Goal: Task Accomplishment & Management: Manage account settings

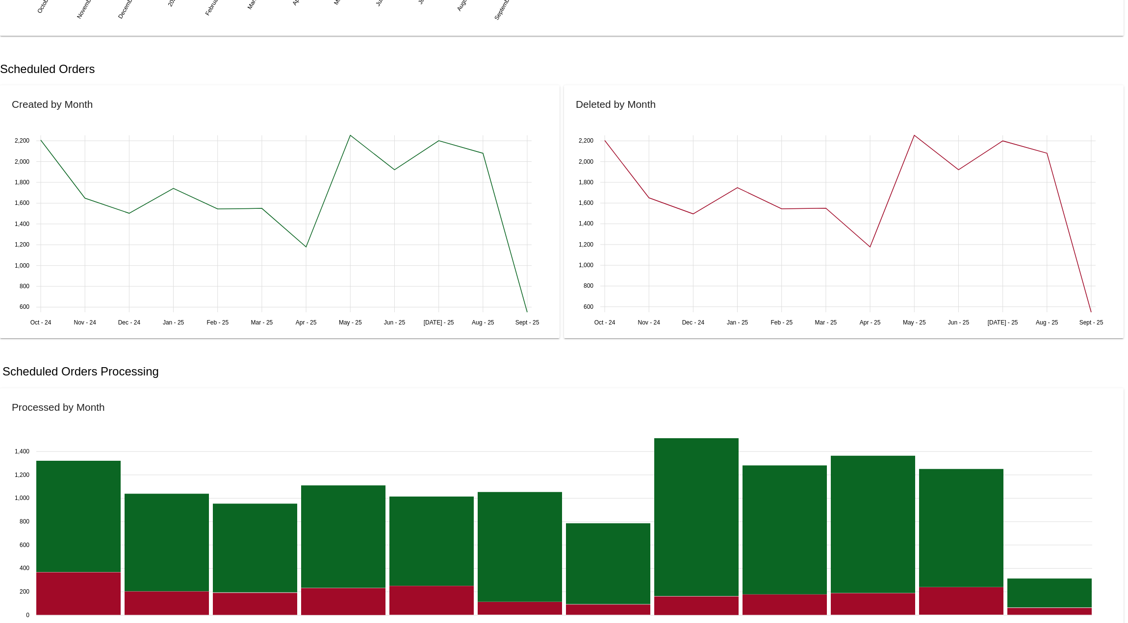
scroll to position [490, 0]
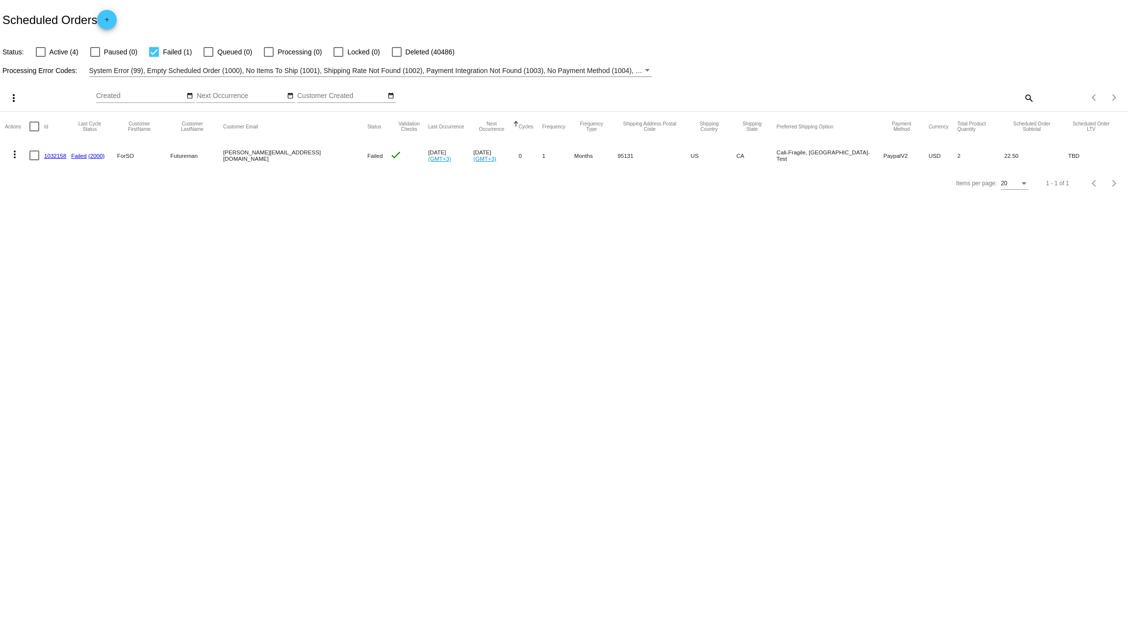
click at [37, 49] on div at bounding box center [41, 52] width 10 height 10
click at [40, 57] on input "Active (4)" at bounding box center [40, 57] width 0 height 0
checkbox input "true"
click at [158, 45] on div "Status: Active (4) Paused (0) Failed (1) Queued (0) Processing (0) Locked (0) D…" at bounding box center [564, 48] width 1128 height 19
click at [157, 49] on div at bounding box center [154, 52] width 10 height 10
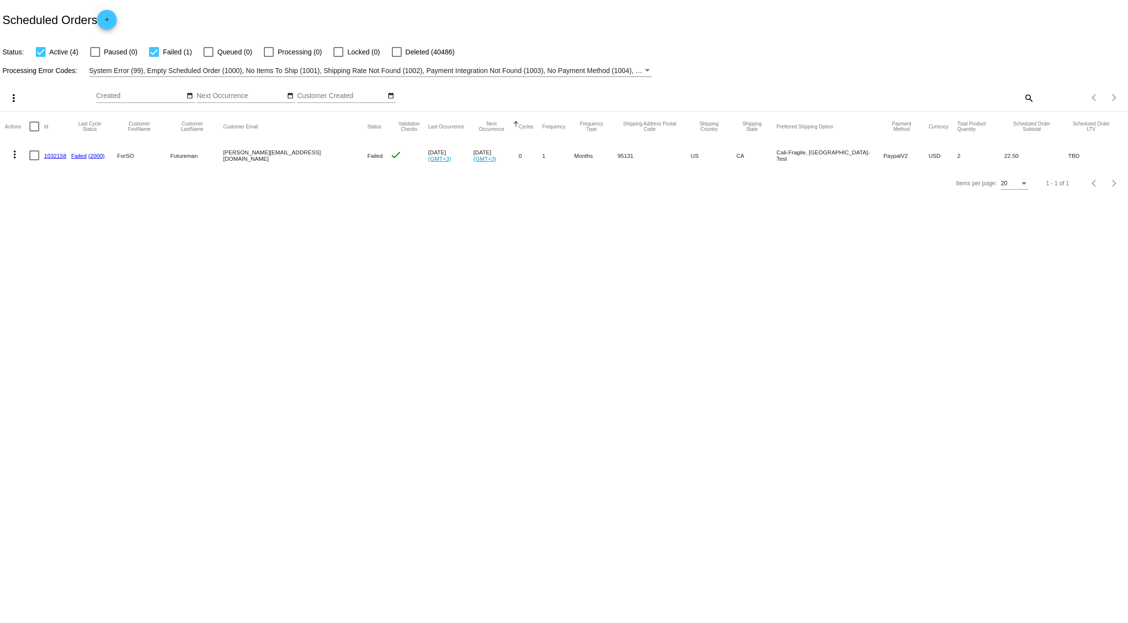
click at [154, 57] on input "Failed (1)" at bounding box center [154, 57] width 0 height 0
checkbox input "false"
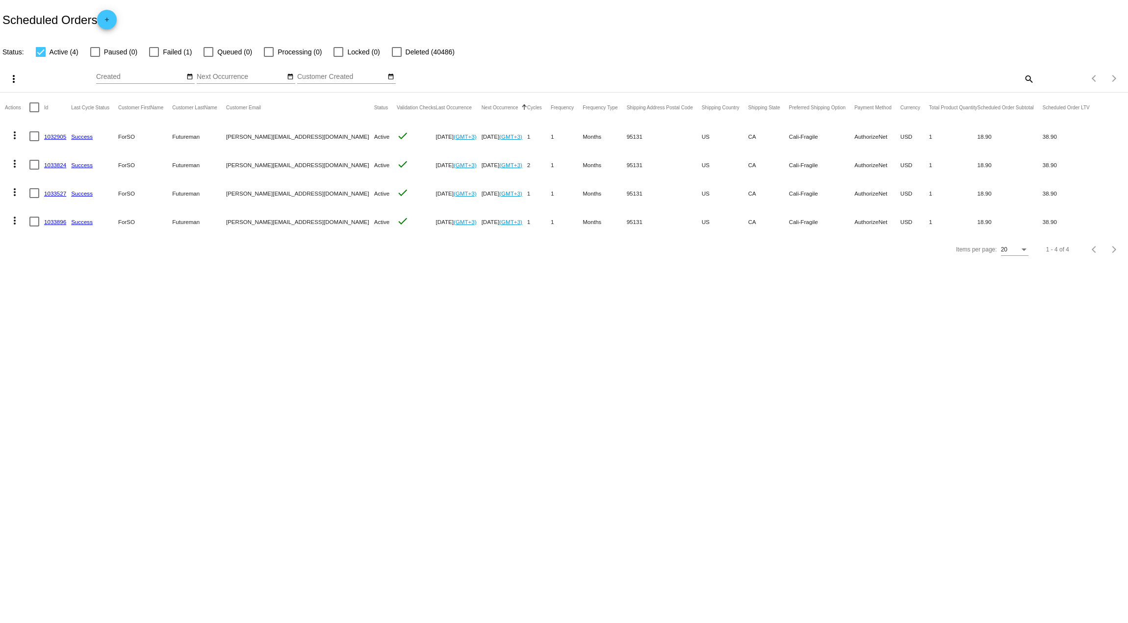
click at [55, 220] on link "1033896" at bounding box center [55, 222] width 22 height 6
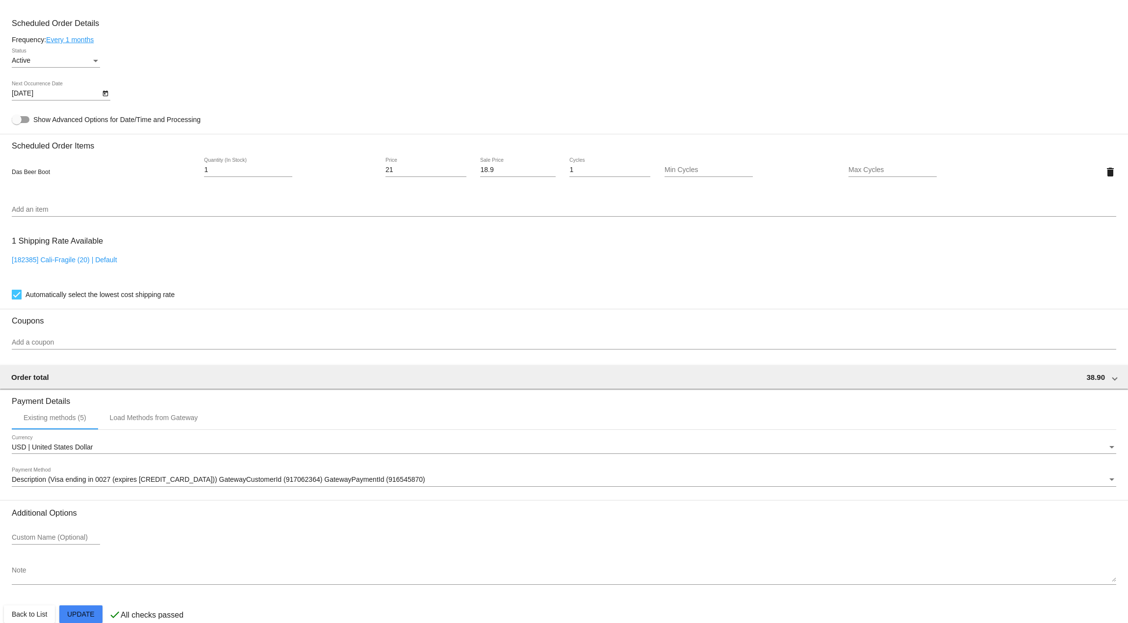
scroll to position [566, 0]
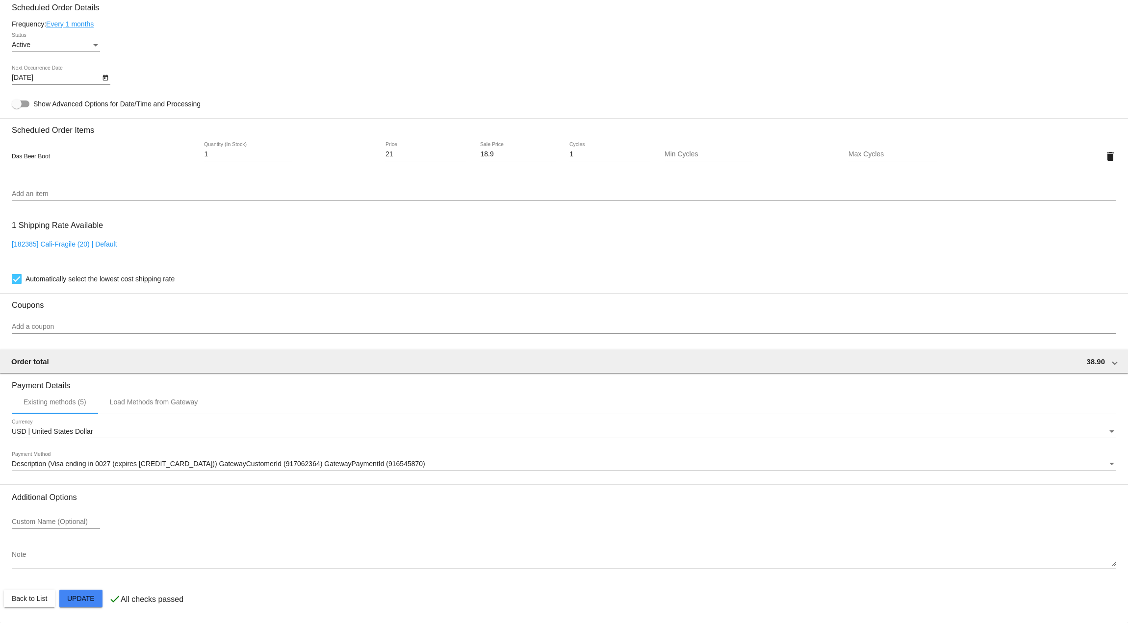
click at [94, 324] on input "Add a coupon" at bounding box center [564, 327] width 1105 height 8
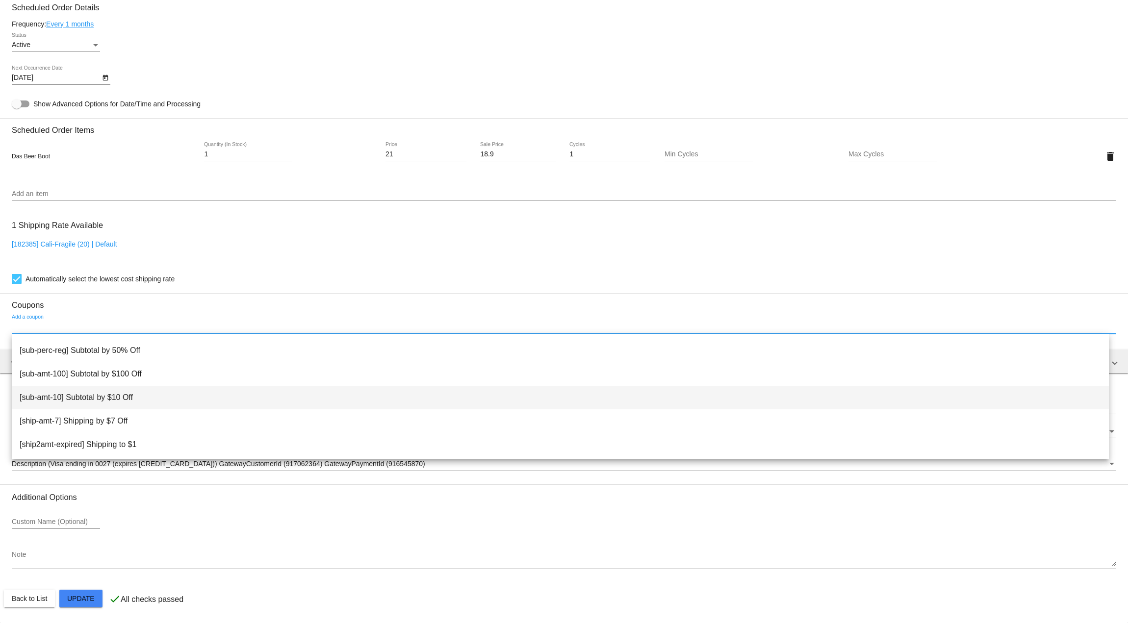
scroll to position [147, 0]
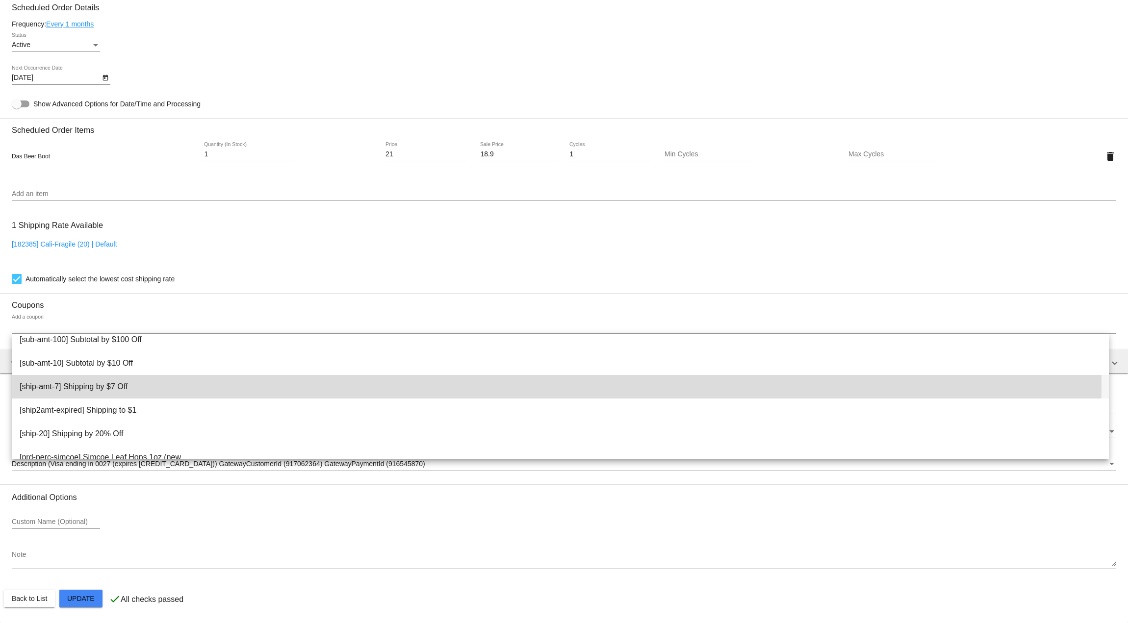
click at [159, 381] on span "[ship-amt-7] Shipping by $7 Off" at bounding box center [560, 387] width 1081 height 24
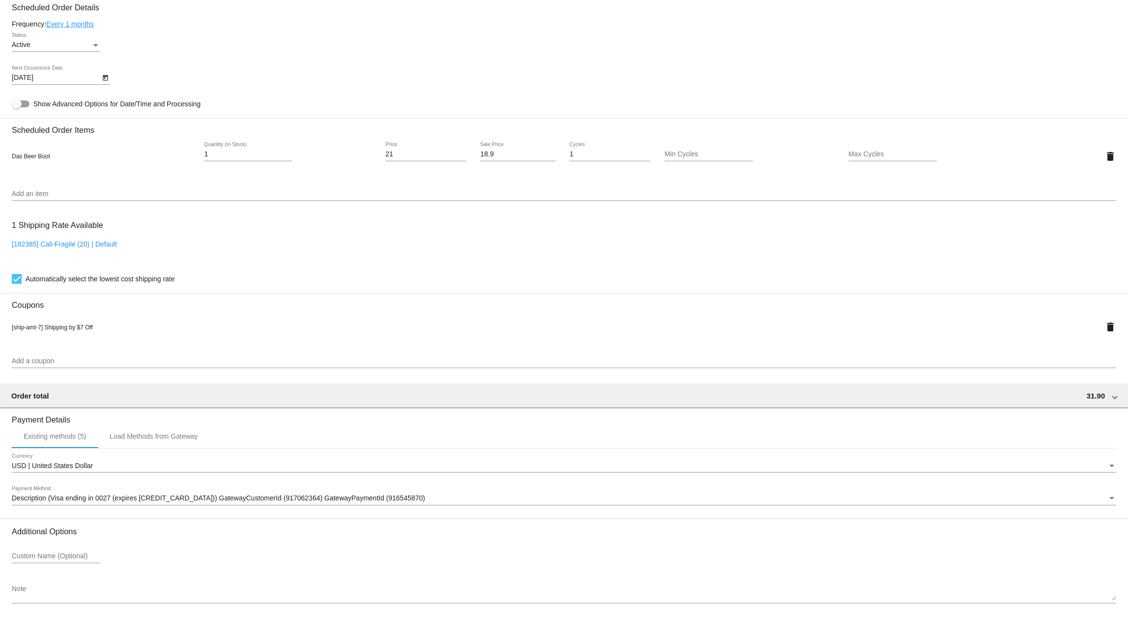
click at [70, 330] on span "[ship-amt-7] Shipping by $7 Off" at bounding box center [52, 327] width 81 height 7
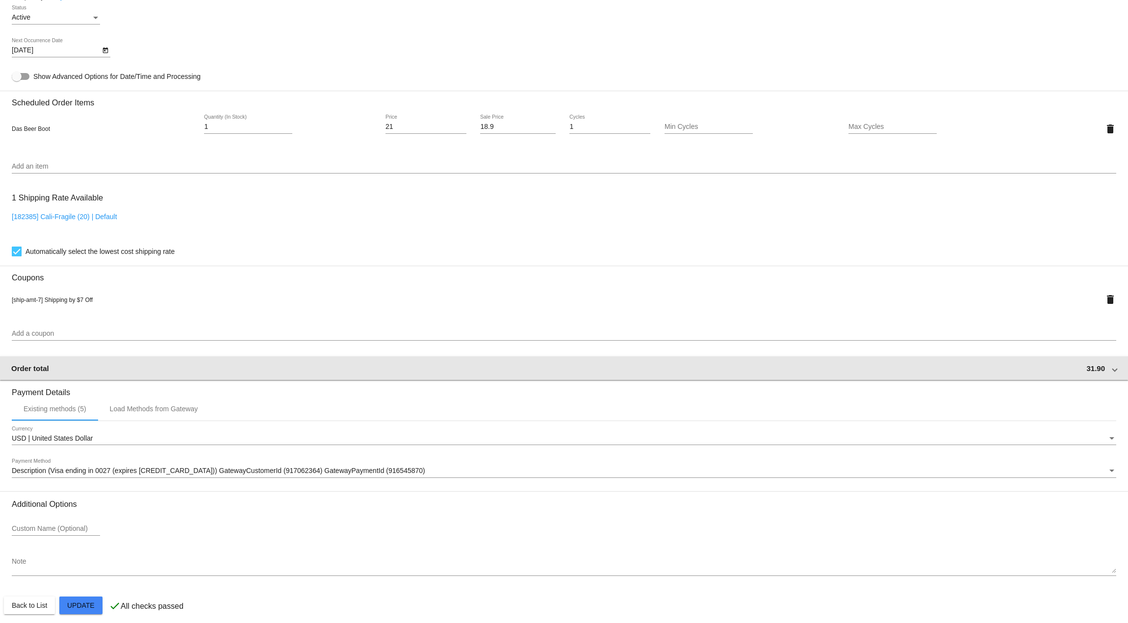
scroll to position [600, 0]
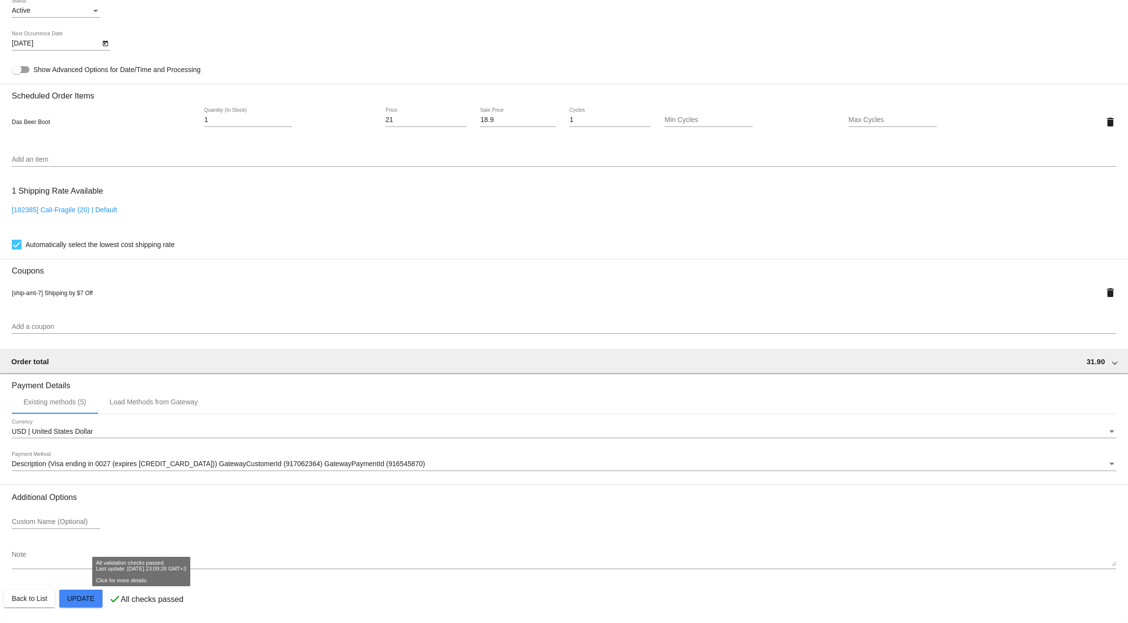
click at [75, 596] on mat-card "Customer 4134953: ForSO Futureman [PERSON_NAME][EMAIL_ADDRESS][DOMAIN_NAME] Cus…" at bounding box center [564, 115] width 1128 height 1015
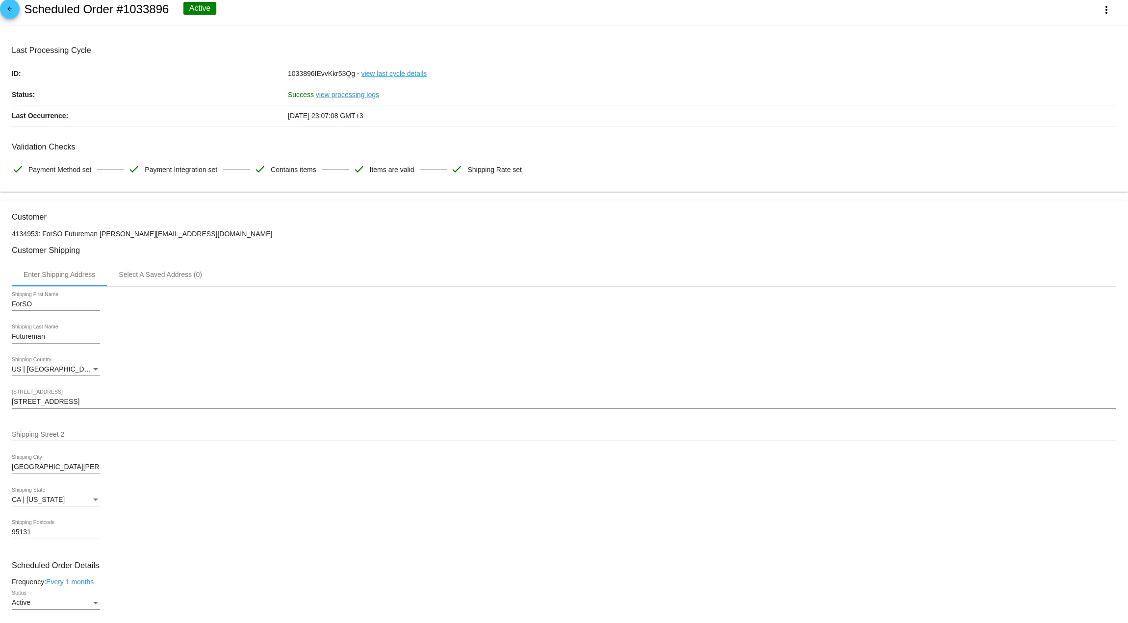
scroll to position [0, 0]
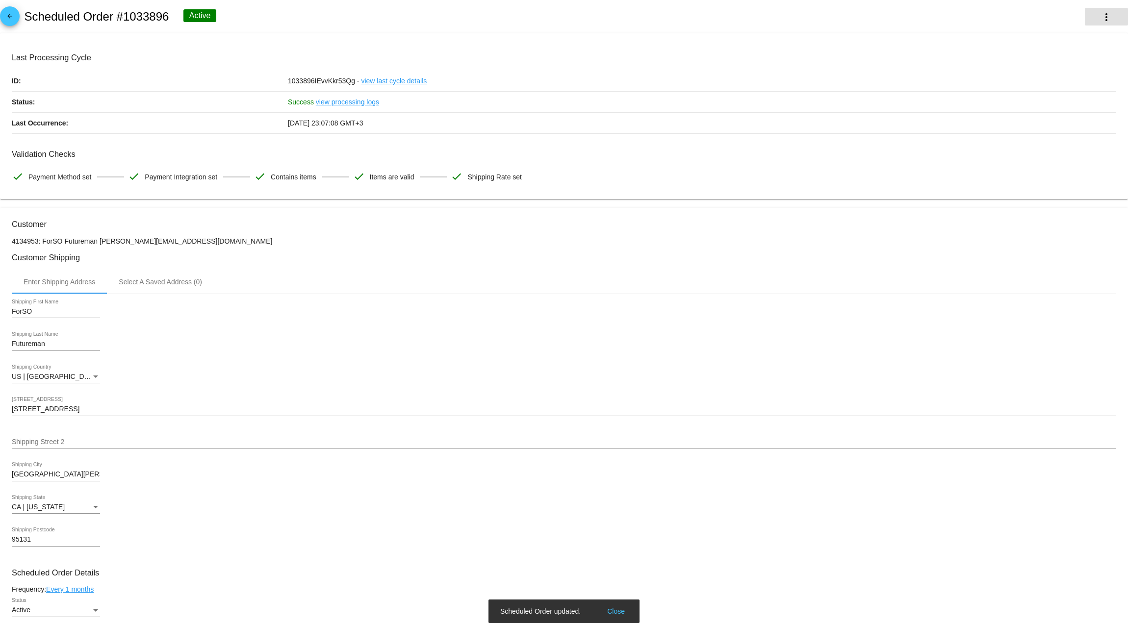
click at [1101, 14] on mat-icon "more_vert" at bounding box center [1107, 17] width 12 height 12
click at [1059, 89] on button "cached Process Now" at bounding box center [1051, 94] width 137 height 24
click at [15, 18] on mat-icon "arrow_back" at bounding box center [10, 19] width 12 height 12
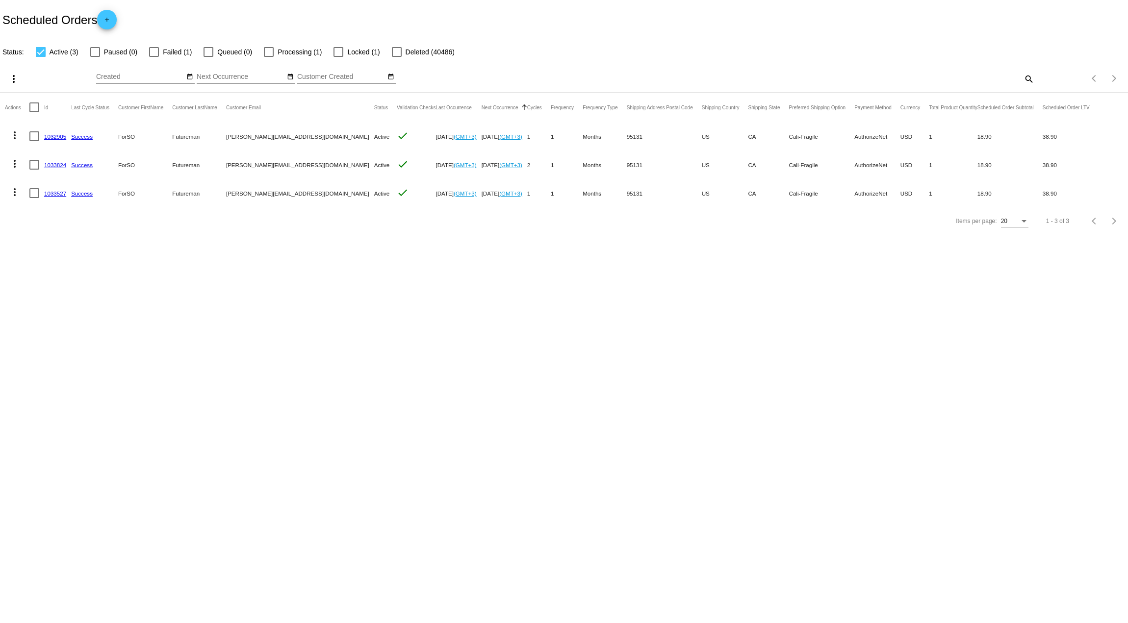
click at [58, 195] on link "1033527" at bounding box center [55, 193] width 22 height 6
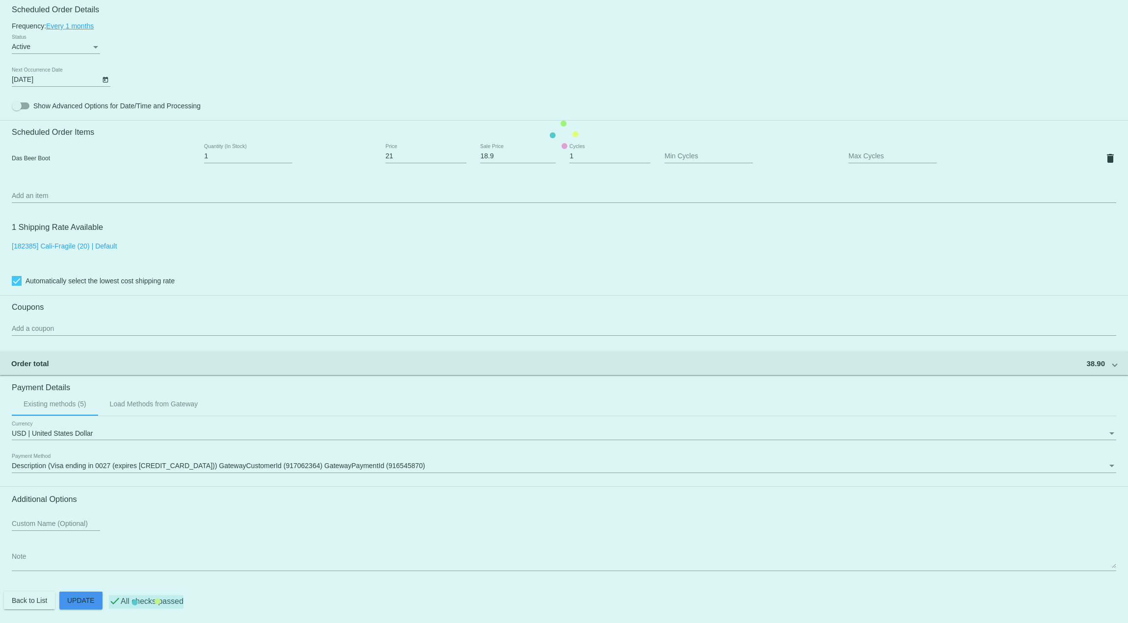
scroll to position [566, 0]
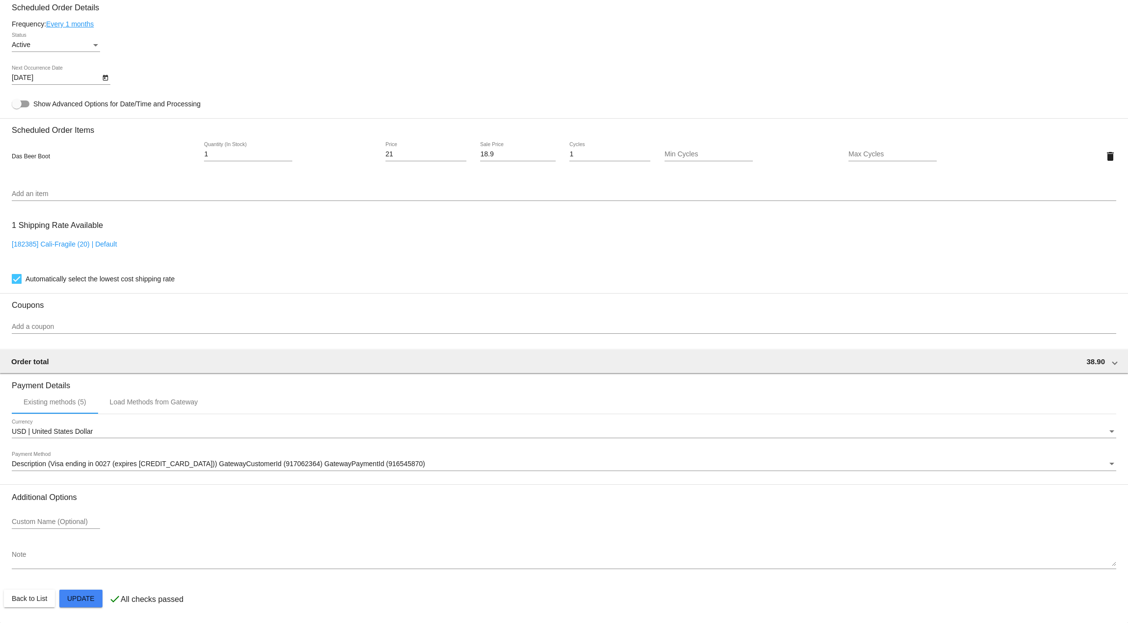
click at [78, 328] on input "Add a coupon" at bounding box center [564, 327] width 1105 height 8
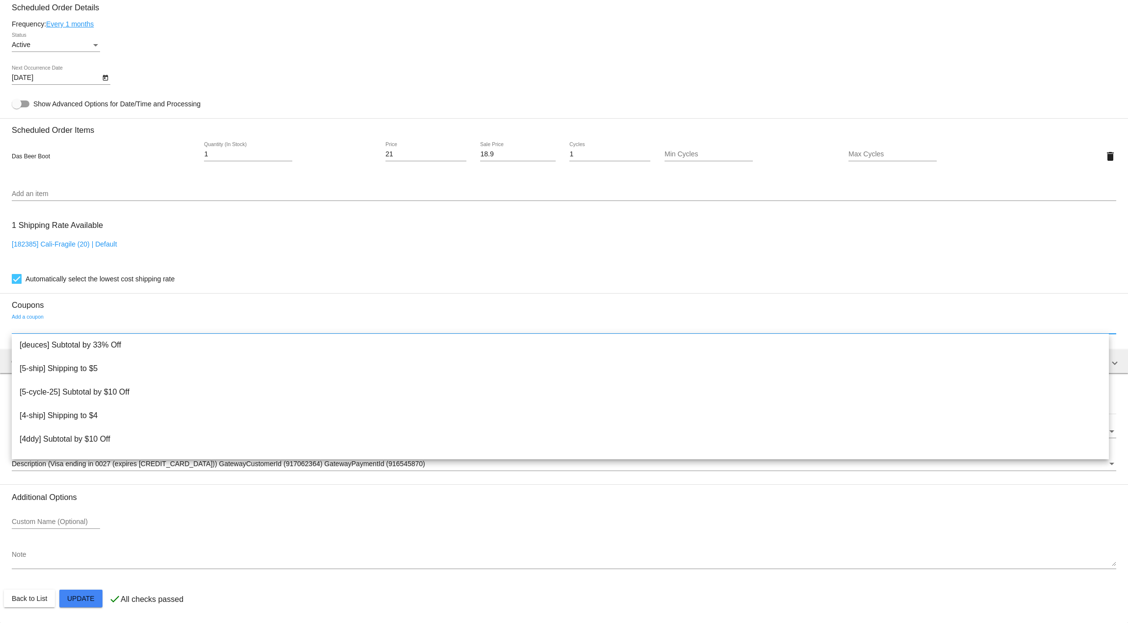
scroll to position [834, 0]
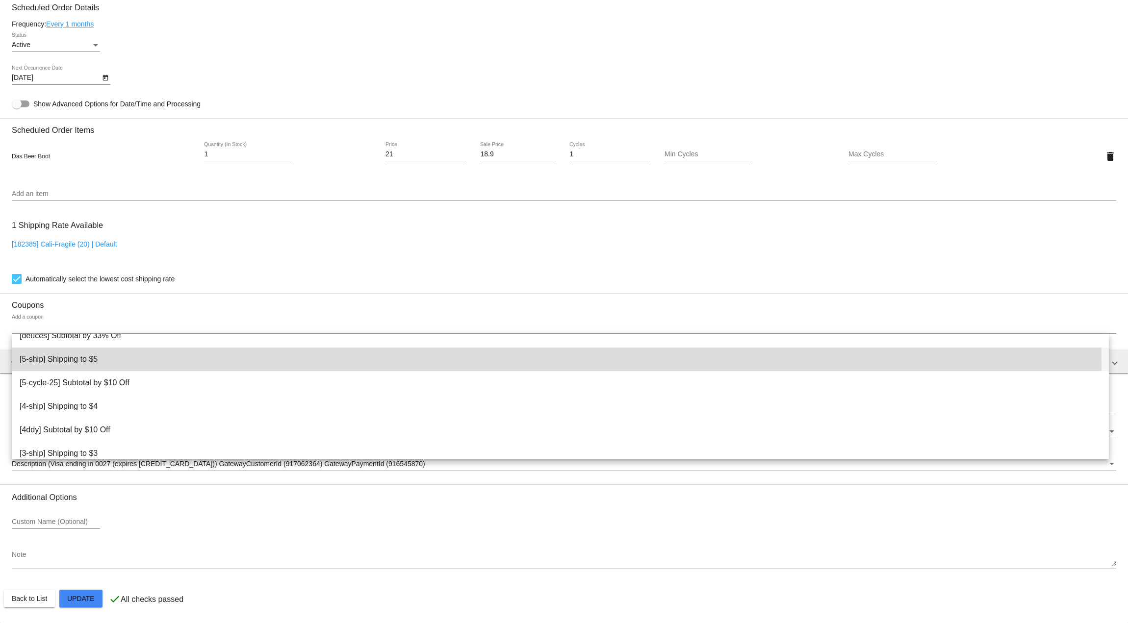
click at [111, 369] on span "[5-ship] Shipping to $5" at bounding box center [560, 360] width 1081 height 24
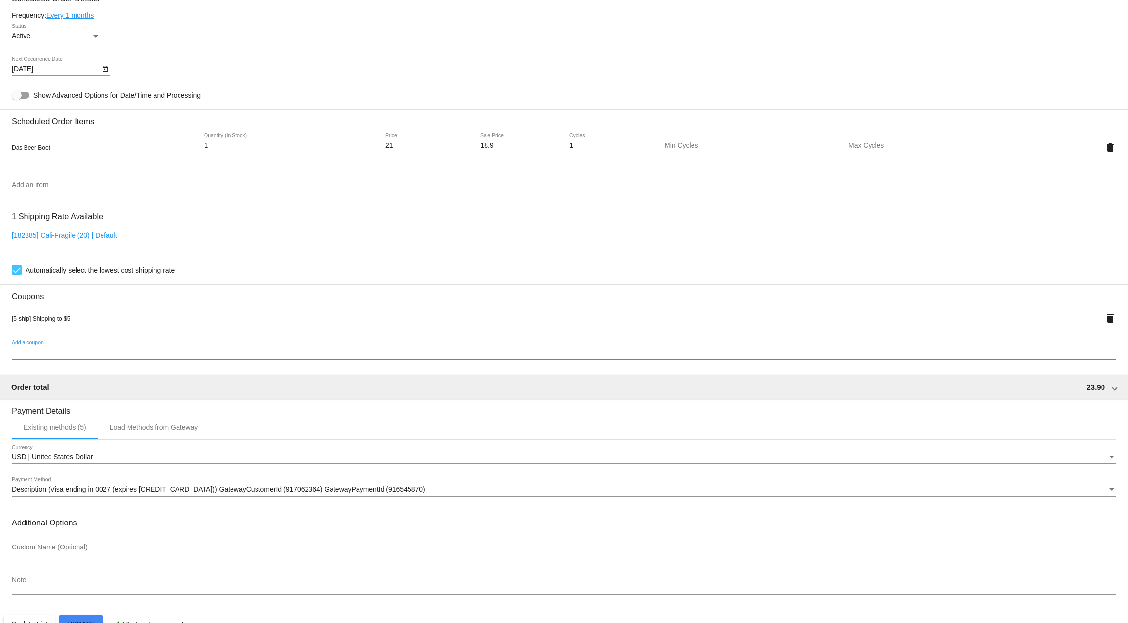
scroll to position [600, 0]
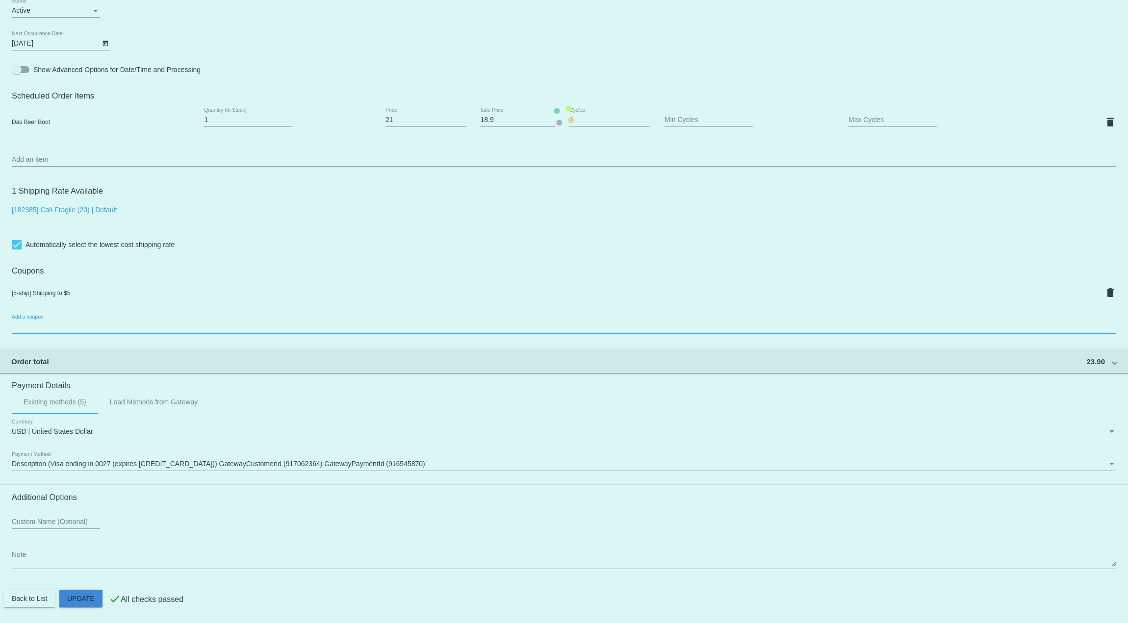
click at [88, 596] on mat-card "Customer 4134953: ForSO Futureman [PERSON_NAME][EMAIL_ADDRESS][DOMAIN_NAME] Cus…" at bounding box center [564, 115] width 1128 height 1015
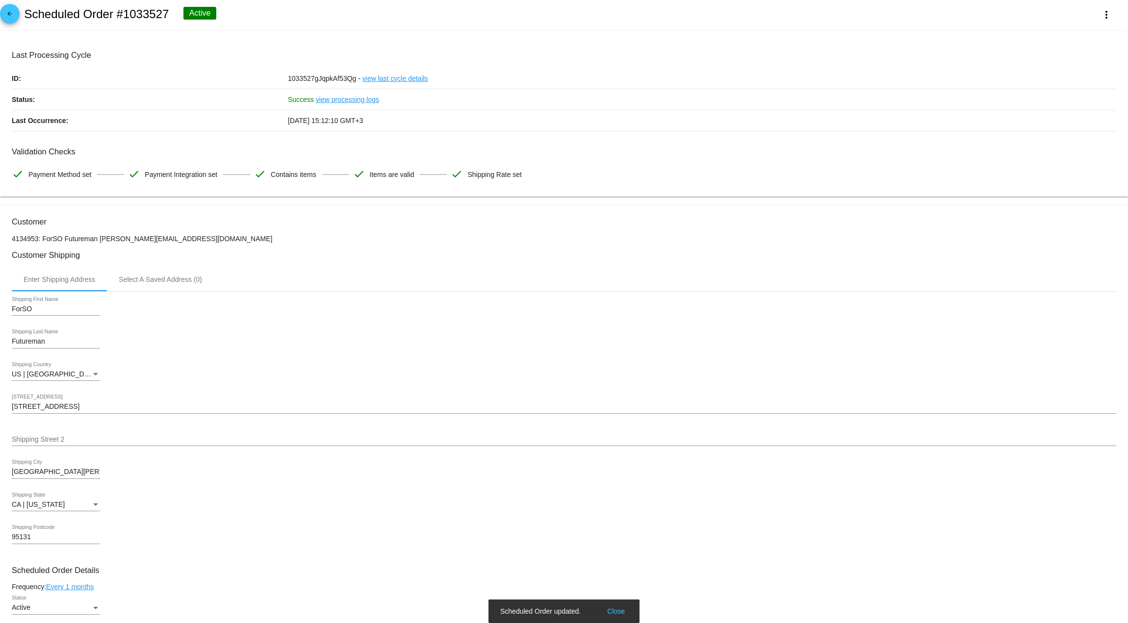
scroll to position [0, 0]
click at [1101, 13] on mat-icon "more_vert" at bounding box center [1107, 17] width 12 height 12
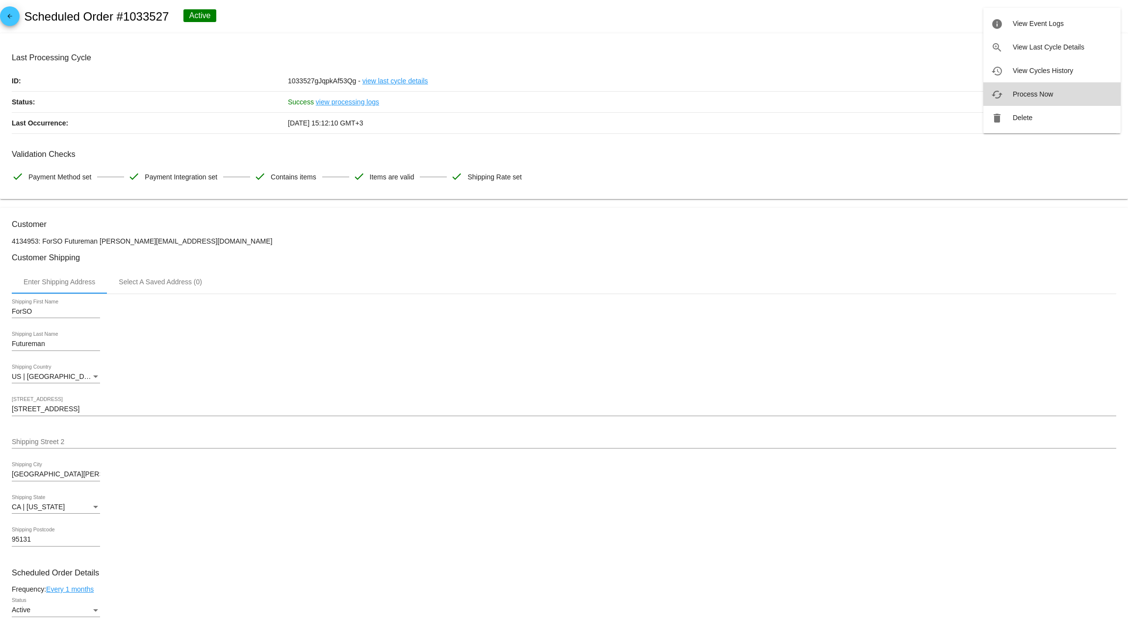
click at [1038, 96] on span "Process Now" at bounding box center [1033, 94] width 40 height 8
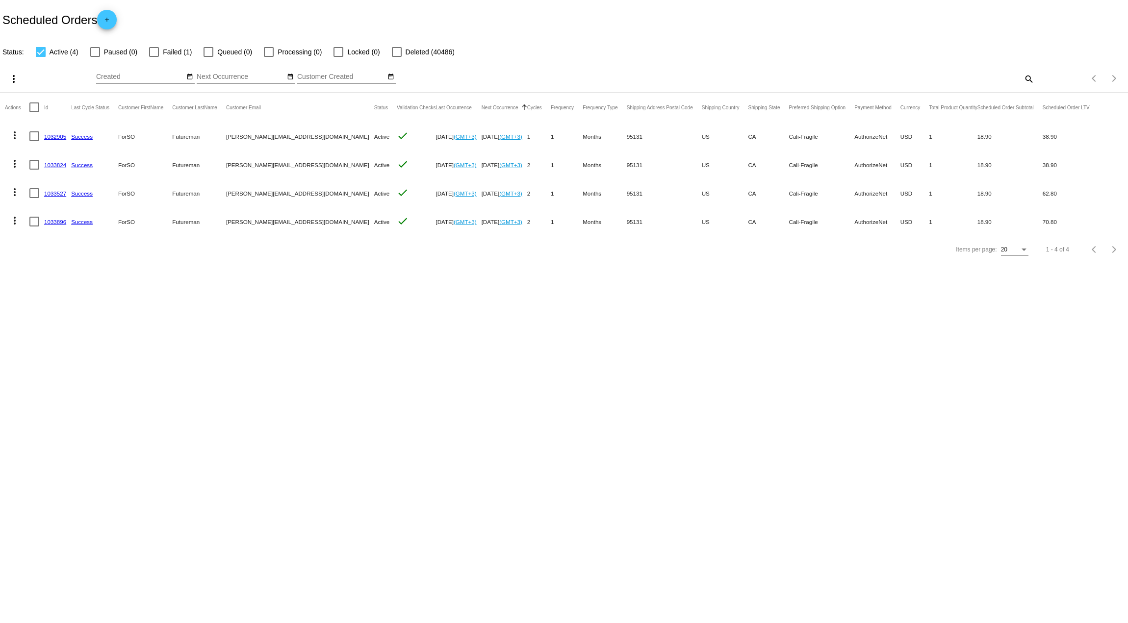
click at [153, 54] on div at bounding box center [154, 52] width 10 height 10
click at [154, 57] on input "Failed (1)" at bounding box center [154, 57] width 0 height 0
checkbox input "true"
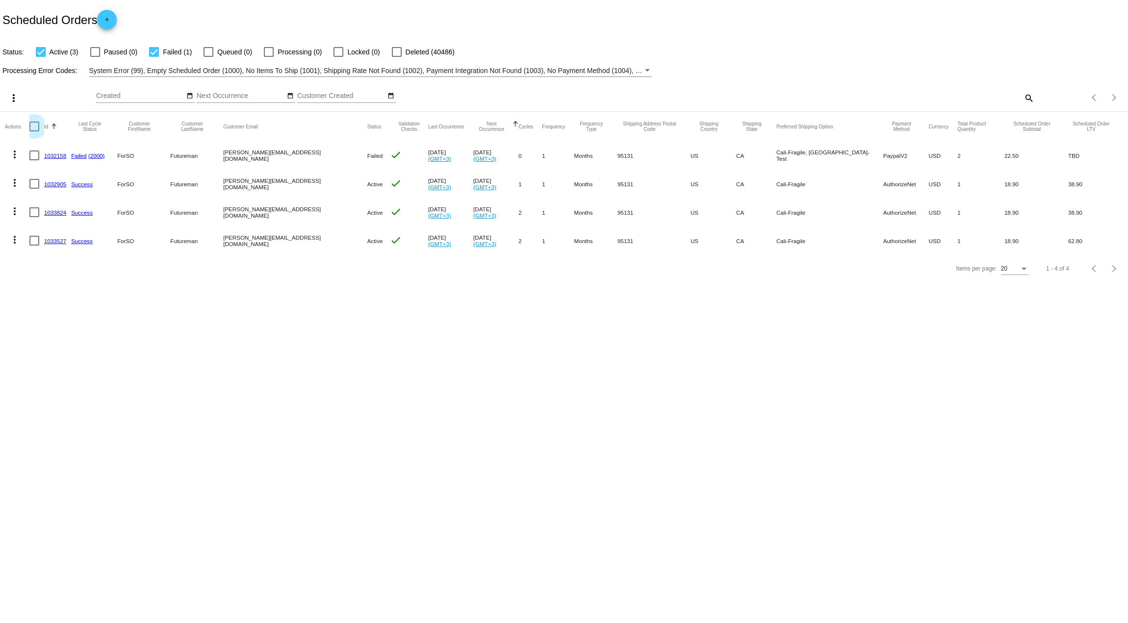
click at [37, 124] on div at bounding box center [34, 127] width 10 height 10
click at [34, 131] on input "checkbox" at bounding box center [34, 131] width 0 height 0
checkbox input "true"
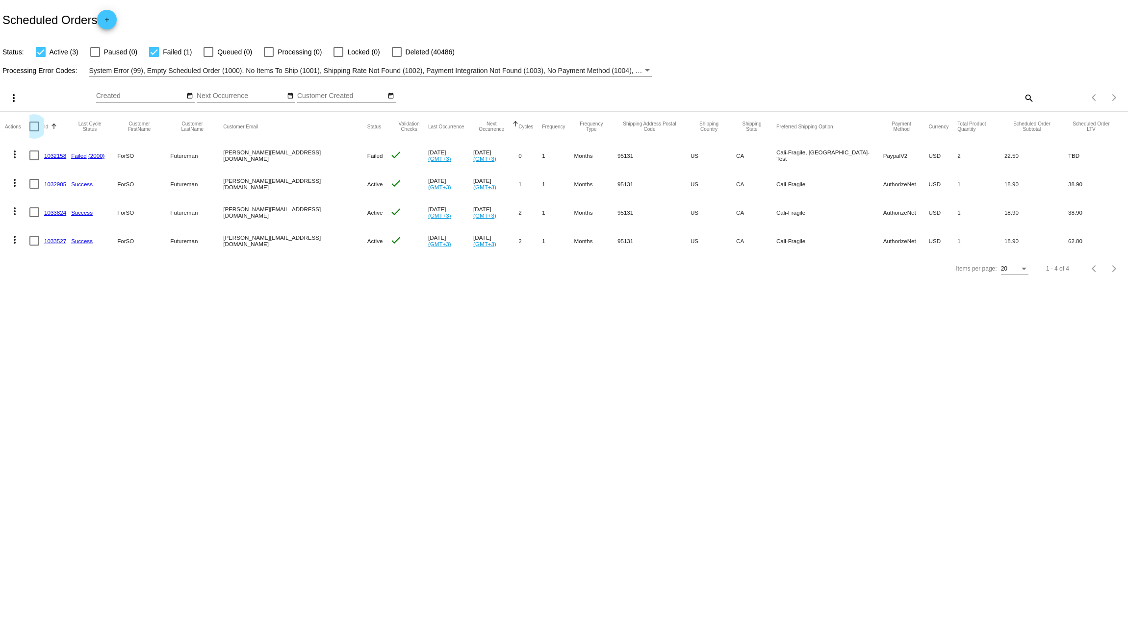
checkbox input "true"
click at [9, 100] on mat-icon "more_vert" at bounding box center [14, 98] width 12 height 12
click at [43, 165] on span "Update Status for (4) Scheduled Orders" at bounding box center [92, 169] width 121 height 8
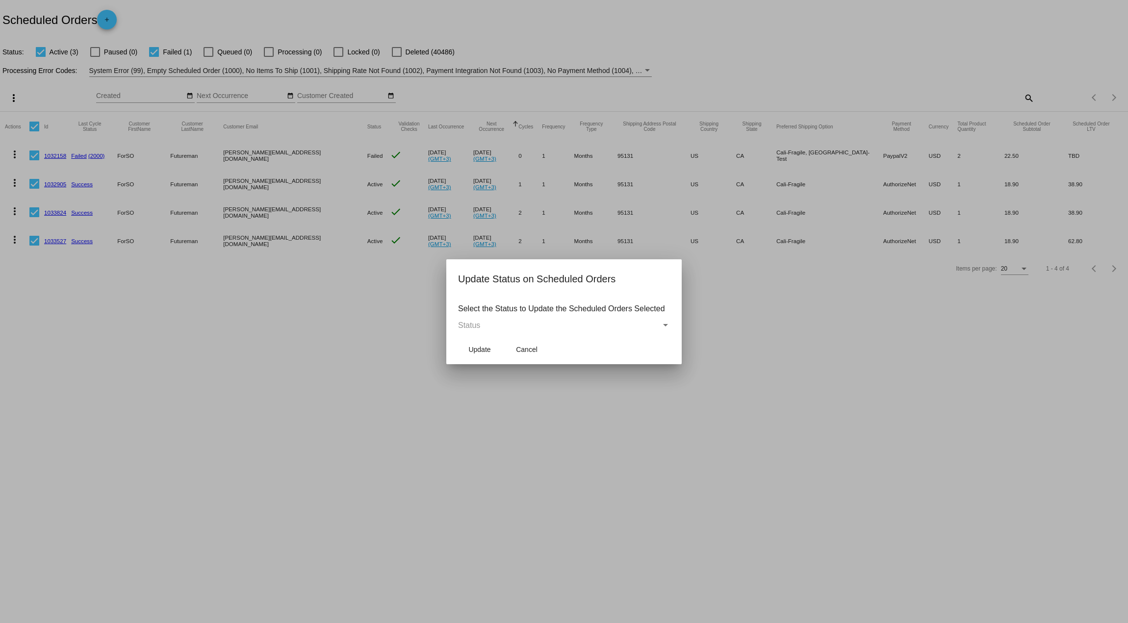
click at [535, 322] on div "Status" at bounding box center [559, 325] width 203 height 9
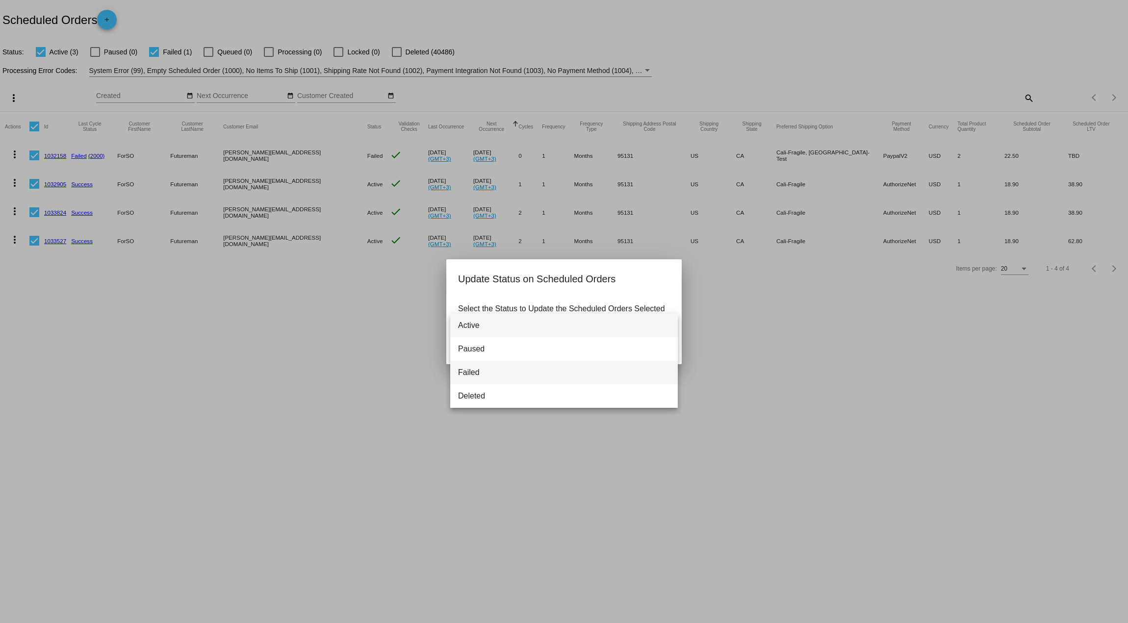
drag, startPoint x: 501, startPoint y: 383, endPoint x: 500, endPoint y: 389, distance: 6.0
click at [500, 384] on span "Failed" at bounding box center [564, 373] width 212 height 24
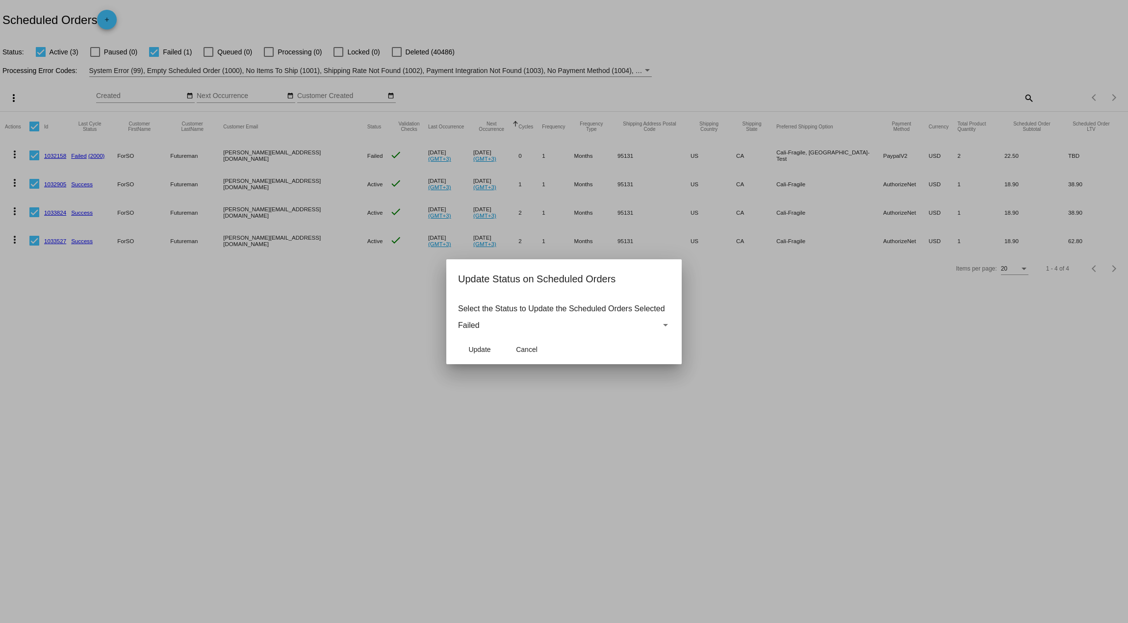
click at [497, 330] on div "Failed" at bounding box center [559, 325] width 203 height 9
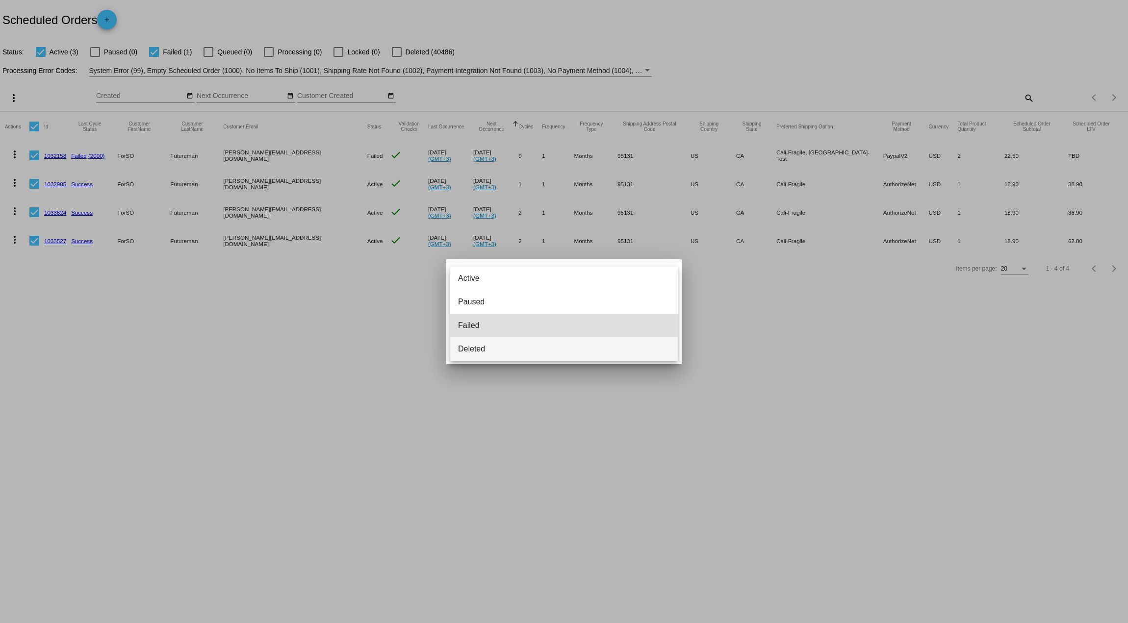
click at [488, 348] on span "Deleted" at bounding box center [564, 349] width 212 height 24
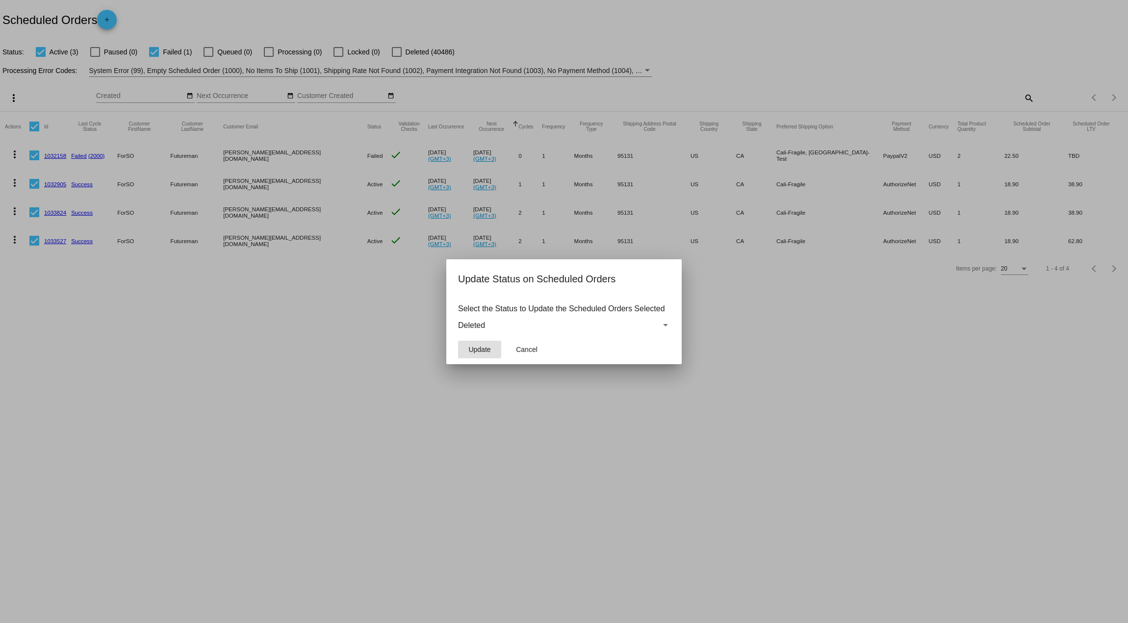
click at [484, 348] on span "Update" at bounding box center [479, 350] width 22 height 8
click at [486, 339] on button "OK" at bounding box center [479, 347] width 43 height 18
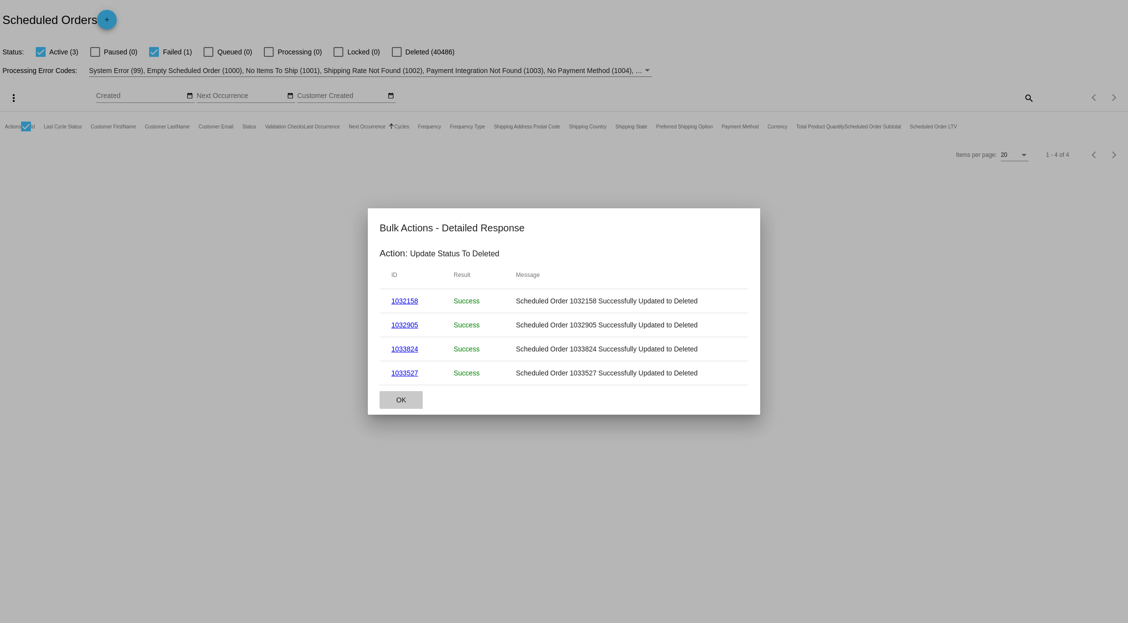
click at [386, 394] on button "OK" at bounding box center [401, 400] width 43 height 18
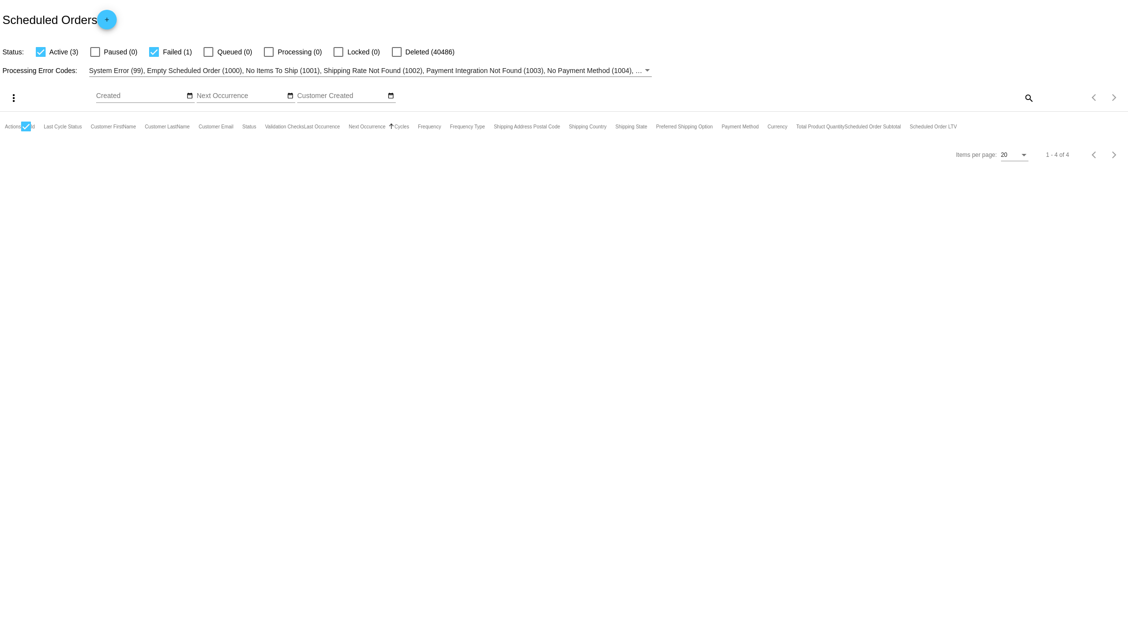
click at [158, 52] on div at bounding box center [154, 52] width 10 height 10
click at [154, 57] on input "Failed (1)" at bounding box center [154, 57] width 0 height 0
checkbox input "false"
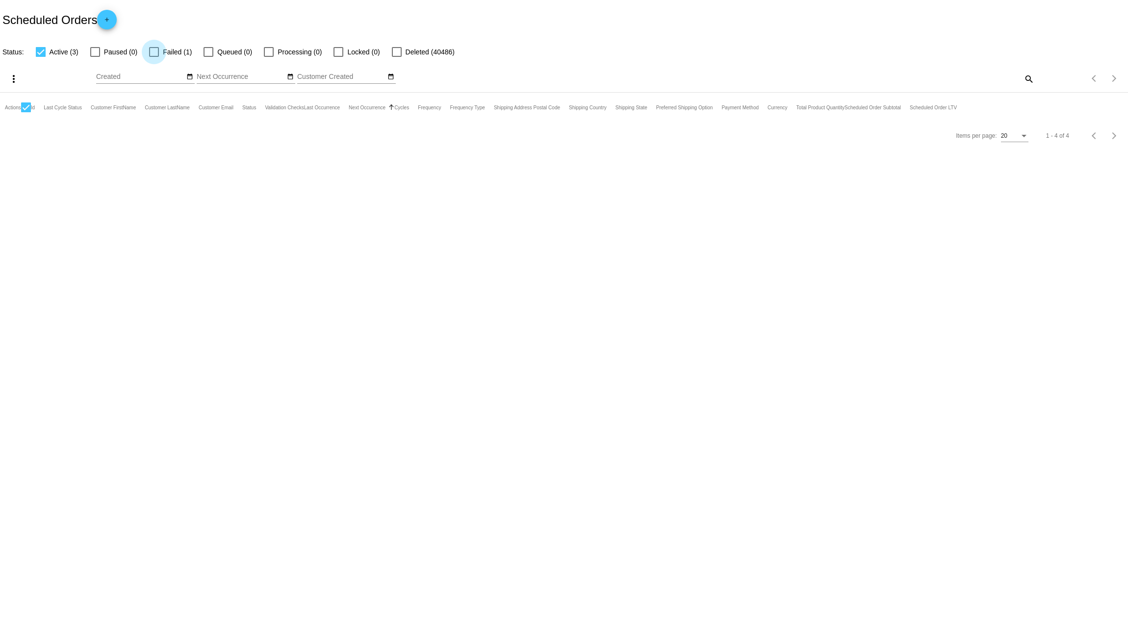
click at [168, 16] on div "Scheduled Orders add" at bounding box center [564, 19] width 1128 height 39
click at [25, 104] on div at bounding box center [26, 108] width 10 height 10
click at [26, 112] on input "checkbox" at bounding box center [26, 112] width 0 height 0
checkbox input "false"
drag, startPoint x: 42, startPoint y: 161, endPoint x: 44, endPoint y: 170, distance: 9.0
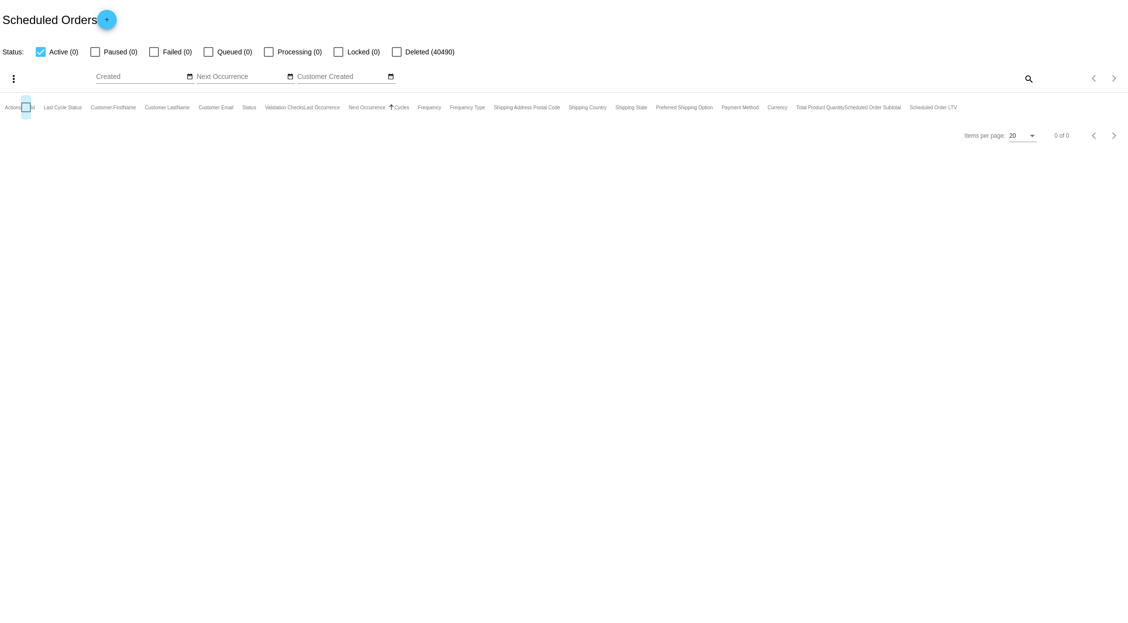
click at [43, 163] on body "Scheduled Orders add Status: Active (0) Paused (0) Failed (0) Queued (0) Proces…" at bounding box center [564, 311] width 1128 height 623
